Goal: Task Accomplishment & Management: Manage account settings

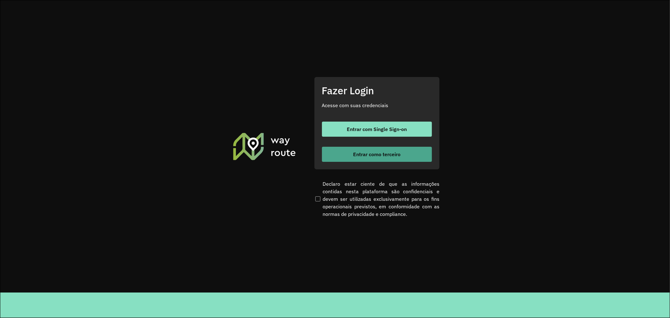
click at [398, 161] on button "Entrar como terceiro" at bounding box center [377, 154] width 110 height 15
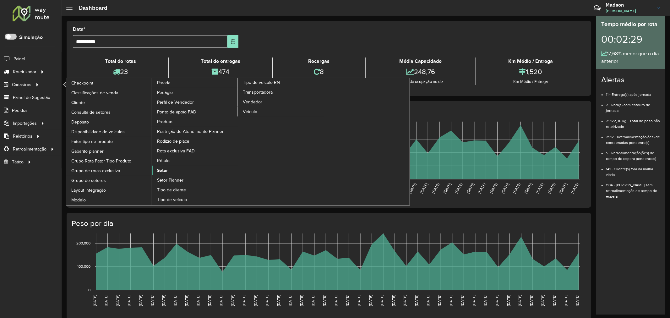
click at [165, 174] on span "Setor" at bounding box center [162, 170] width 11 height 7
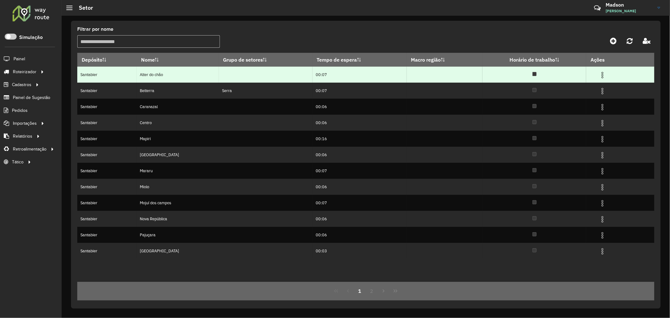
click at [603, 73] on img at bounding box center [603, 75] width 8 height 8
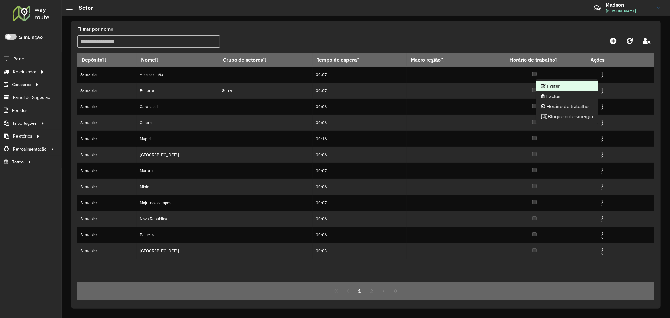
click at [585, 83] on li "Editar" at bounding box center [567, 86] width 62 height 10
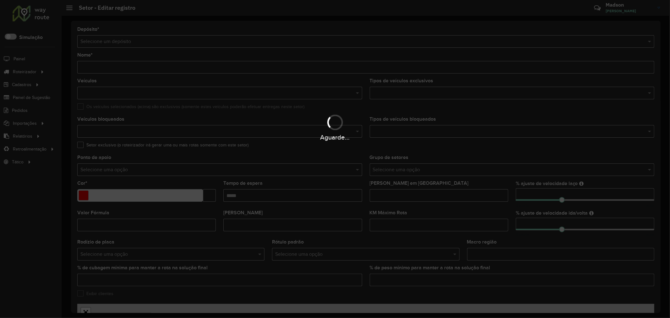
type input "**********"
type input "*******"
type input "*****"
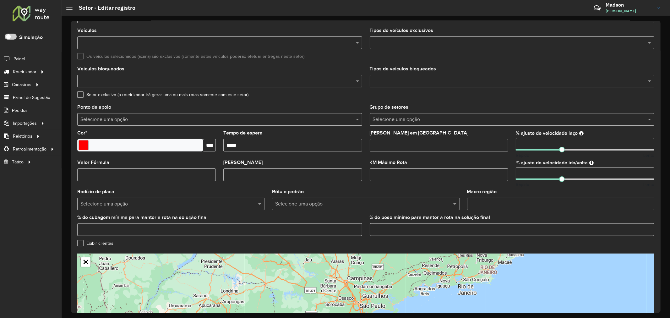
scroll to position [105, 0]
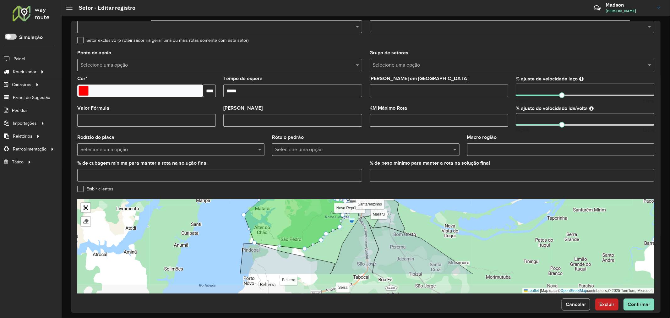
drag, startPoint x: 560, startPoint y: 229, endPoint x: 491, endPoint y: 200, distance: 75.2
click at [491, 200] on div "[PERSON_NAME] Centro Mapiri [GEOGRAPHIC_DATA] Mararu [GEOGRAPHIC_DATA] [GEOGRAP…" at bounding box center [365, 246] width 577 height 94
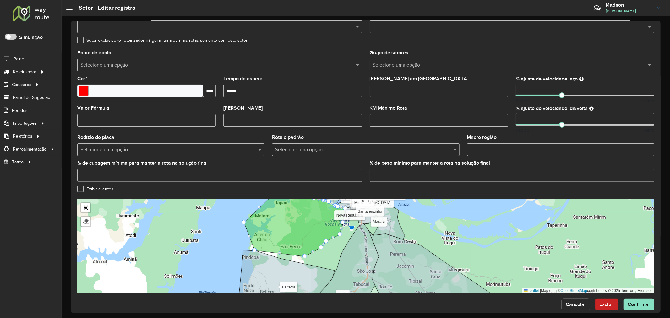
drag, startPoint x: 448, startPoint y: 230, endPoint x: 447, endPoint y: 243, distance: 13.8
click at [452, 249] on div "[PERSON_NAME] Centro Mapiri [GEOGRAPHIC_DATA] Mararu [GEOGRAPHIC_DATA] [GEOGRAP…" at bounding box center [365, 246] width 577 height 94
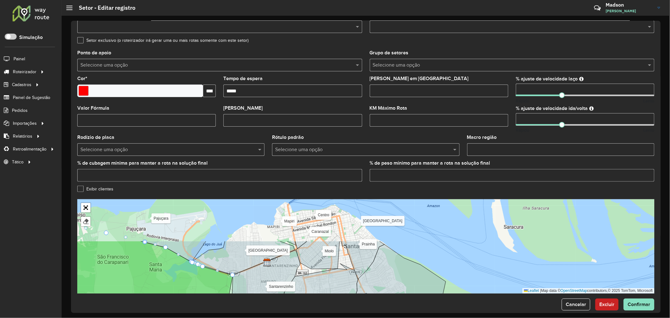
drag, startPoint x: 407, startPoint y: 217, endPoint x: 403, endPoint y: 268, distance: 51.7
click at [403, 268] on icon at bounding box center [406, 299] width 102 height 110
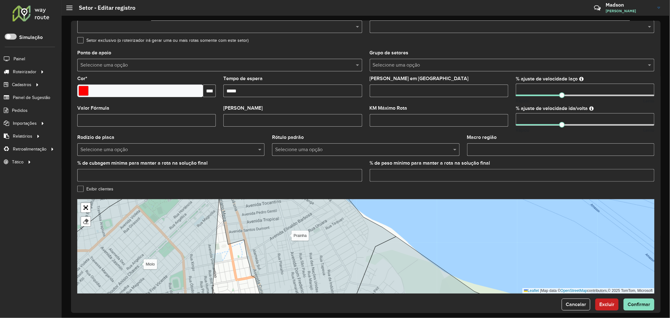
drag, startPoint x: 376, startPoint y: 238, endPoint x: 350, endPoint y: 247, distance: 27.8
click at [350, 247] on icon at bounding box center [307, 255] width 177 height 114
drag, startPoint x: 375, startPoint y: 248, endPoint x: 426, endPoint y: 204, distance: 67.0
click at [415, 236] on icon at bounding box center [428, 269] width 150 height 67
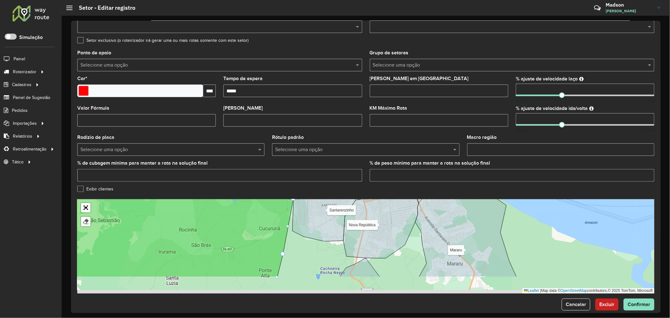
drag, startPoint x: 403, startPoint y: 256, endPoint x: 418, endPoint y: 205, distance: 53.1
click at [418, 206] on icon at bounding box center [380, 222] width 75 height 71
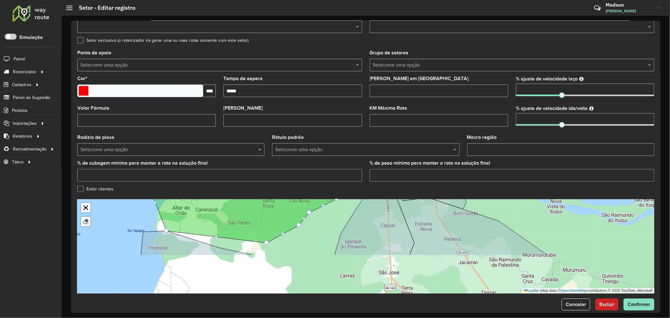
drag, startPoint x: 404, startPoint y: 252, endPoint x: 397, endPoint y: 197, distance: 55.4
click at [397, 197] on form "**********" at bounding box center [365, 116] width 577 height 388
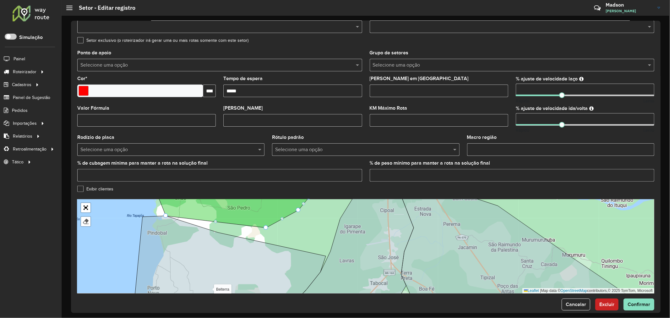
drag, startPoint x: 404, startPoint y: 251, endPoint x: 403, endPoint y: 233, distance: 18.2
click at [404, 240] on icon at bounding box center [357, 238] width 112 height 114
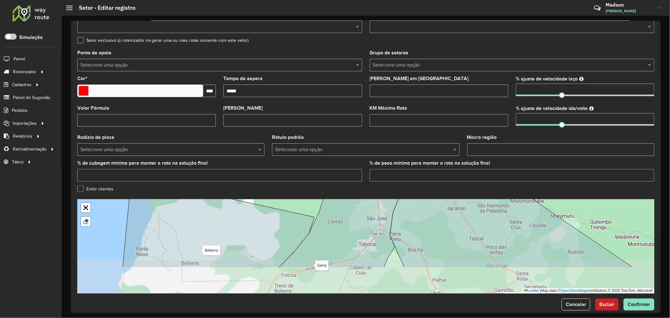
drag, startPoint x: 399, startPoint y: 228, endPoint x: 388, endPoint y: 192, distance: 37.8
click at [388, 192] on formly-group "**********" at bounding box center [365, 107] width 577 height 371
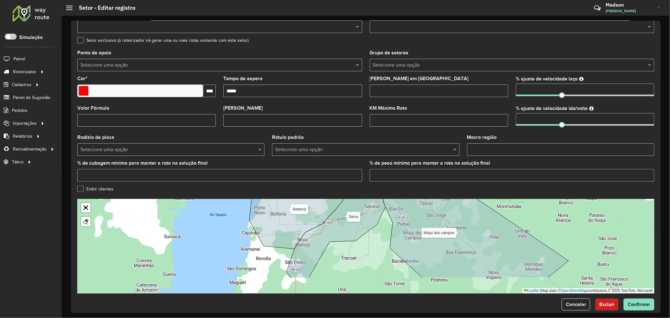
drag, startPoint x: 366, startPoint y: 230, endPoint x: 363, endPoint y: 202, distance: 28.7
click at [363, 203] on icon at bounding box center [337, 221] width 103 height 114
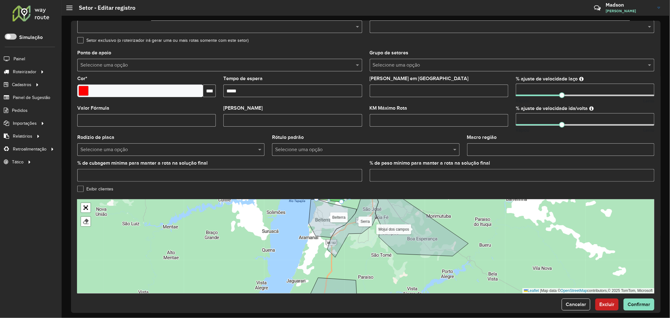
drag, startPoint x: 365, startPoint y: 247, endPoint x: 380, endPoint y: 223, distance: 28.1
click at [380, 223] on div "[PERSON_NAME] Centro Mapiri [GEOGRAPHIC_DATA] Mararu [GEOGRAPHIC_DATA] [GEOGRAP…" at bounding box center [365, 246] width 577 height 94
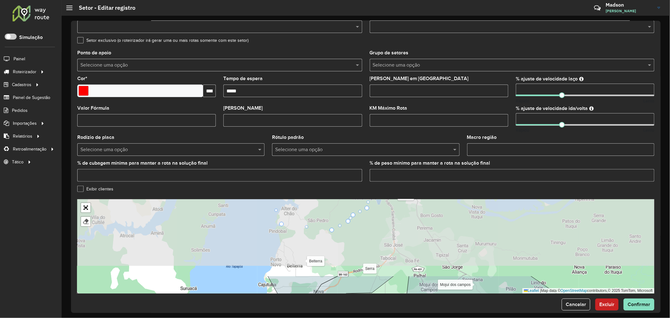
drag, startPoint x: 380, startPoint y: 219, endPoint x: 380, endPoint y: 305, distance: 86.4
click at [380, 305] on form "**********" at bounding box center [365, 116] width 577 height 388
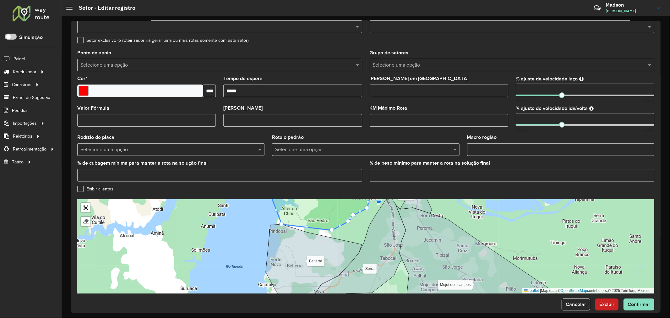
drag, startPoint x: 346, startPoint y: 253, endPoint x: 338, endPoint y: 269, distance: 18.0
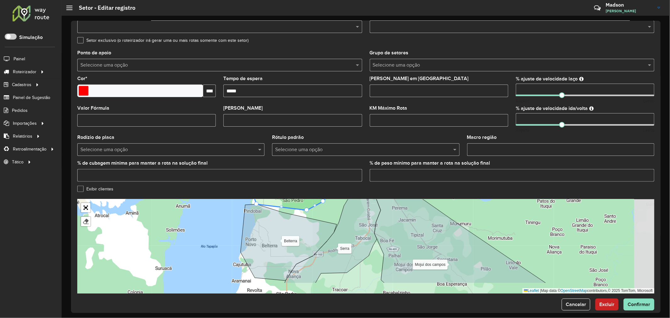
drag, startPoint x: 363, startPoint y: 239, endPoint x: 337, endPoint y: 219, distance: 32.6
click at [337, 219] on div "[PERSON_NAME] Centro Mapiri [GEOGRAPHIC_DATA] Mararu [GEOGRAPHIC_DATA] [GEOGRAP…" at bounding box center [365, 246] width 577 height 94
